Goal: Task Accomplishment & Management: Use online tool/utility

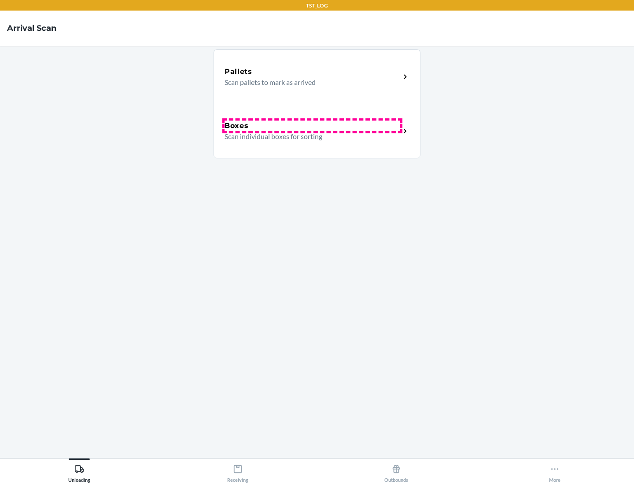
click at [312, 126] on div "Boxes" at bounding box center [313, 126] width 176 height 11
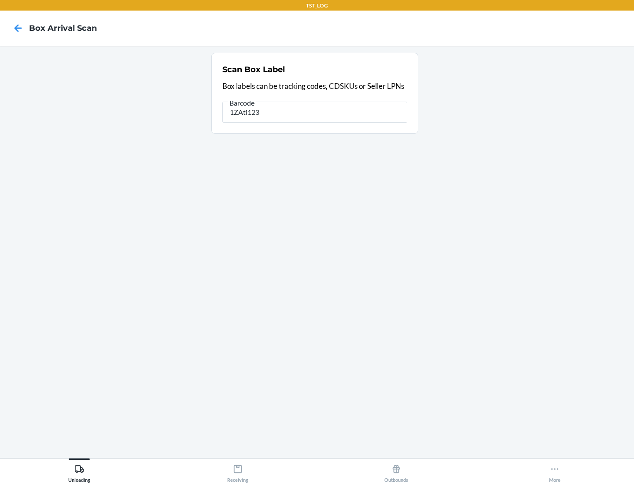
type input "1ZAti123"
